Goal: Navigation & Orientation: Find specific page/section

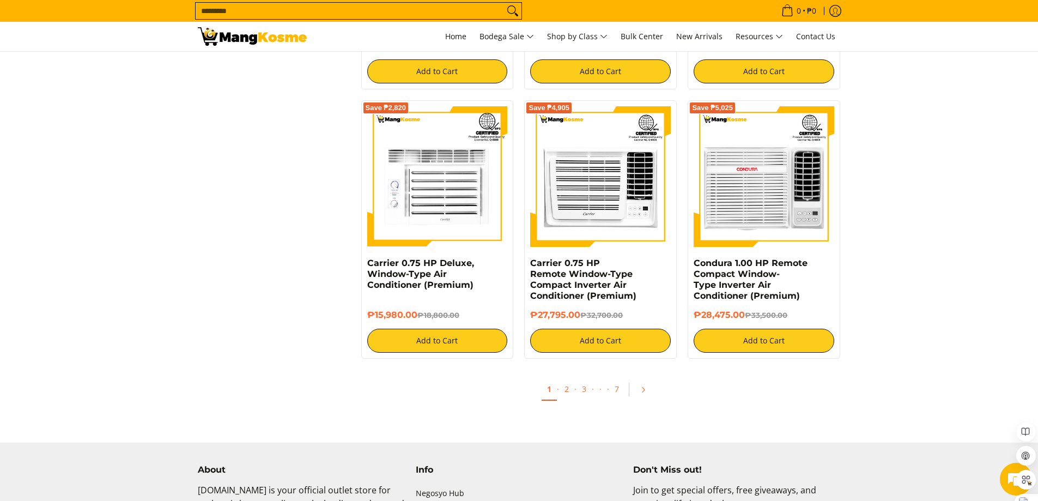
scroll to position [2179, 0]
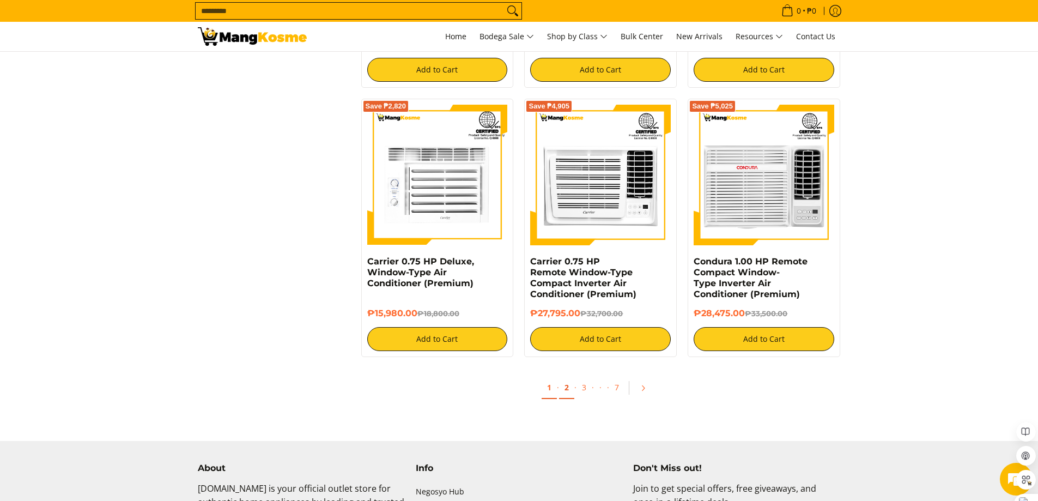
click at [567, 390] on link "2" at bounding box center [566, 387] width 15 height 22
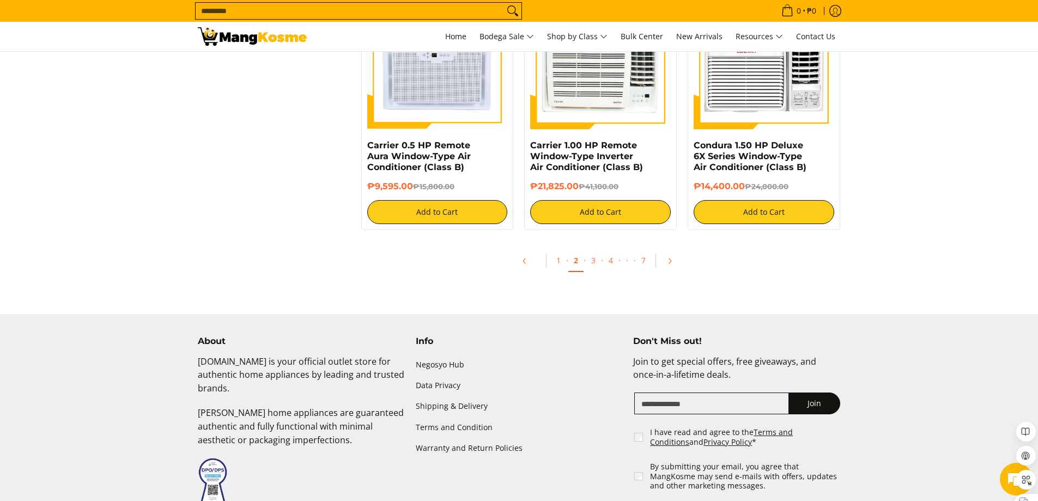
scroll to position [2124, 0]
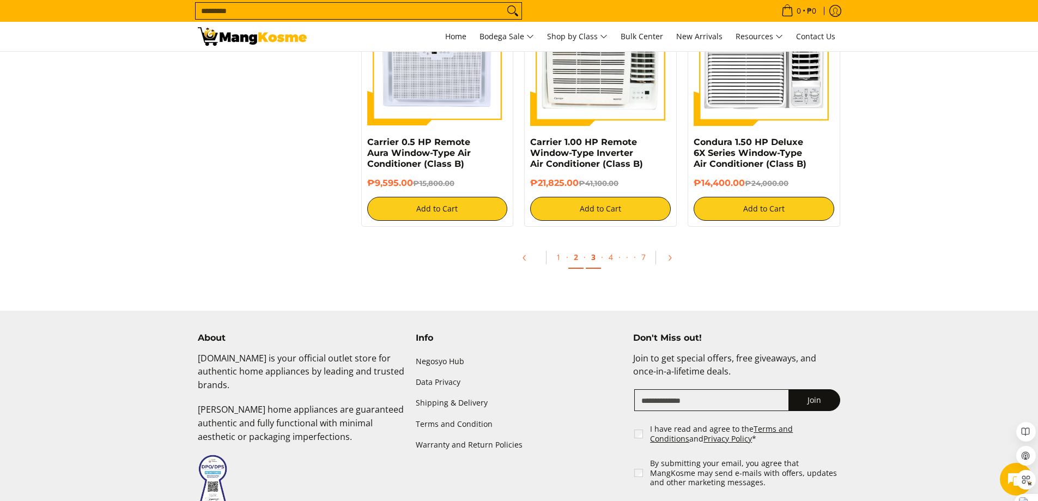
click at [597, 256] on link "3" at bounding box center [593, 257] width 15 height 22
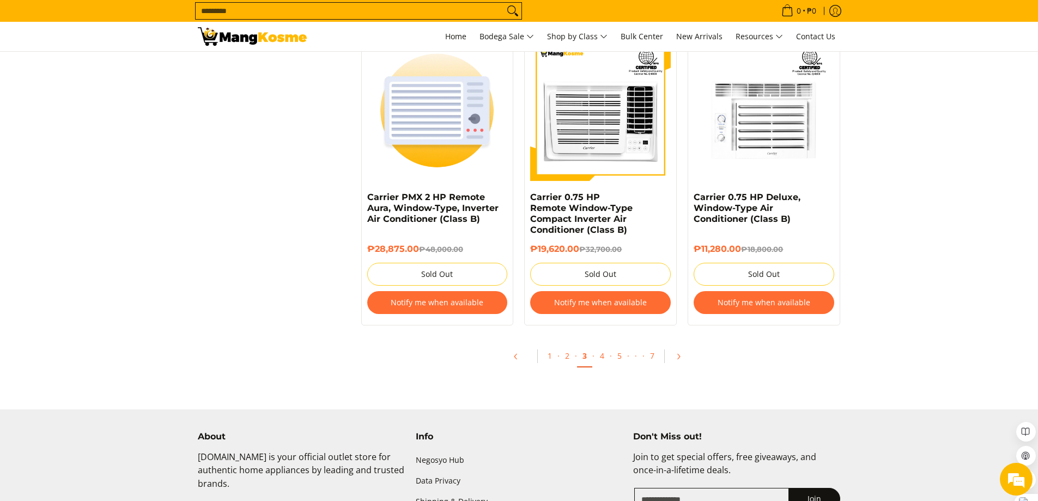
scroll to position [2424, 0]
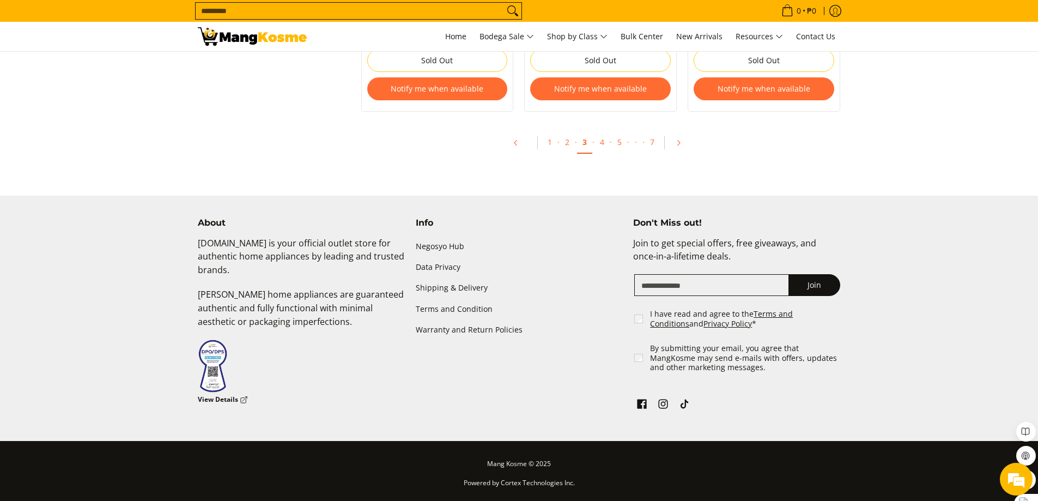
click at [904, 322] on div "About [DOMAIN_NAME] is your official outlet store for authentic home appliances…" at bounding box center [519, 319] width 1038 height 246
